Goal: Transaction & Acquisition: Purchase product/service

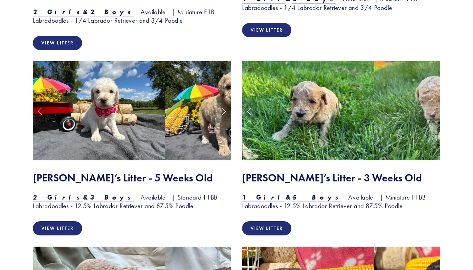
scroll to position [714, 0]
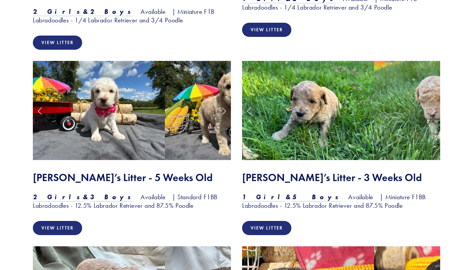
click at [317, 104] on img at bounding box center [308, 110] width 132 height 99
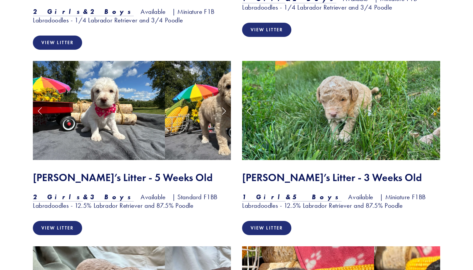
click at [319, 111] on img at bounding box center [342, 110] width 132 height 99
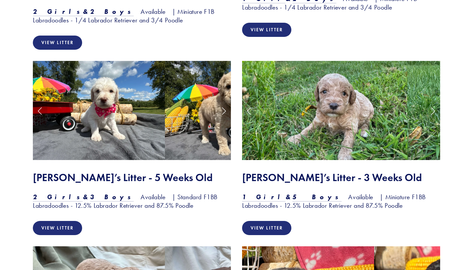
click at [319, 111] on img at bounding box center [342, 110] width 132 height 99
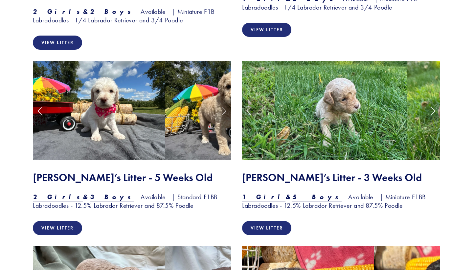
click at [319, 111] on img at bounding box center [342, 110] width 132 height 99
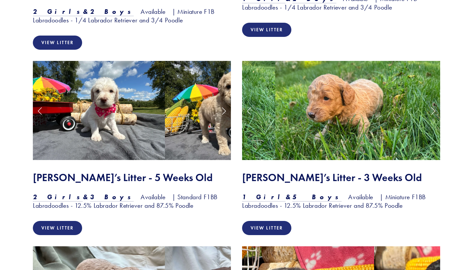
click at [319, 111] on img at bounding box center [342, 110] width 132 height 99
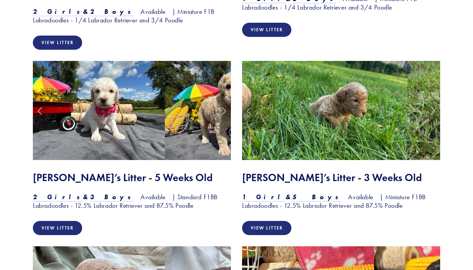
click at [319, 112] on img at bounding box center [342, 110] width 132 height 99
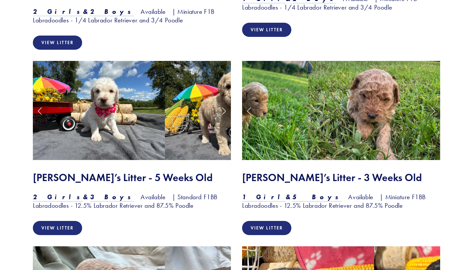
click at [319, 112] on img at bounding box center [374, 110] width 132 height 99
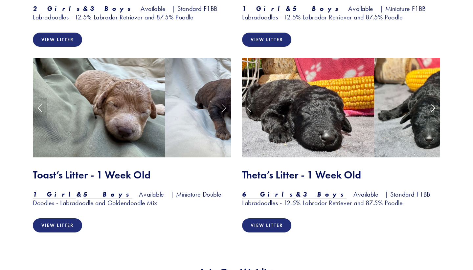
scroll to position [903, 0]
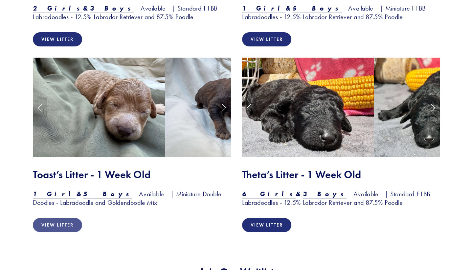
click at [65, 218] on link "View Litter" at bounding box center [57, 225] width 49 height 14
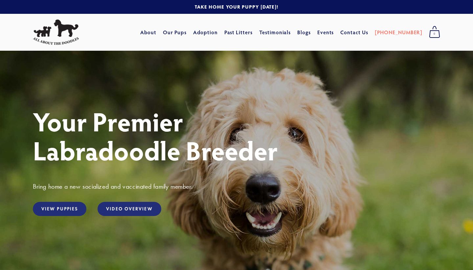
scroll to position [0, 0]
click at [187, 33] on link "Our Pups" at bounding box center [175, 32] width 24 height 12
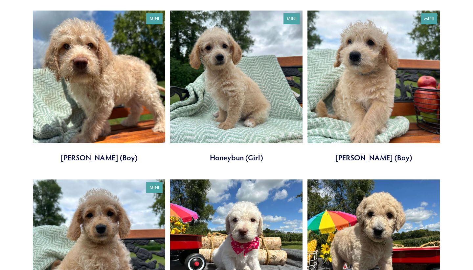
scroll to position [417, 0]
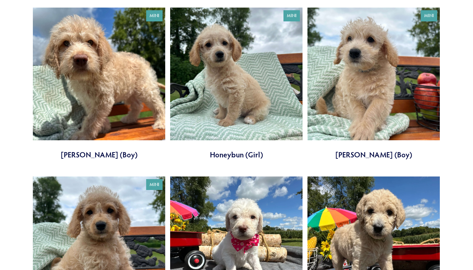
click at [224, 84] on link at bounding box center [236, 84] width 132 height 152
